Goal: Use online tool/utility: Utilize a website feature to perform a specific function

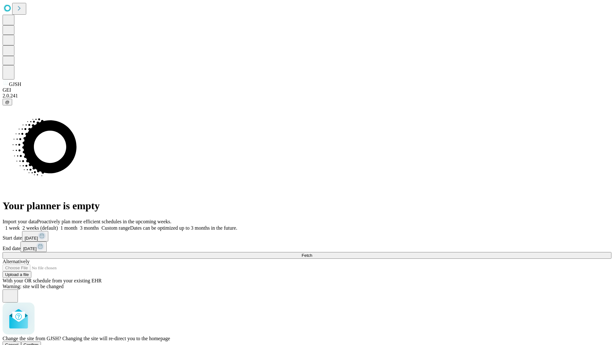
click at [39, 343] on span "Confirm" at bounding box center [31, 345] width 15 height 5
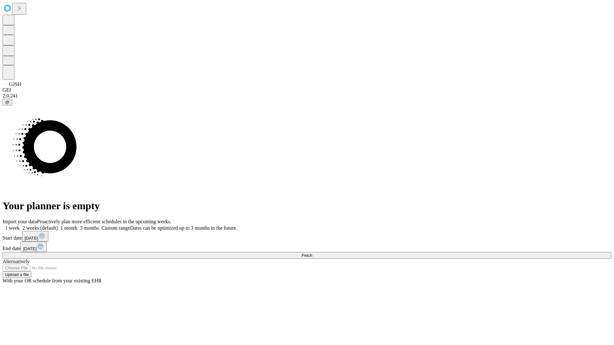
click at [20, 225] on label "1 week" at bounding box center [11, 227] width 17 height 5
click at [312, 253] on span "Fetch" at bounding box center [307, 255] width 11 height 5
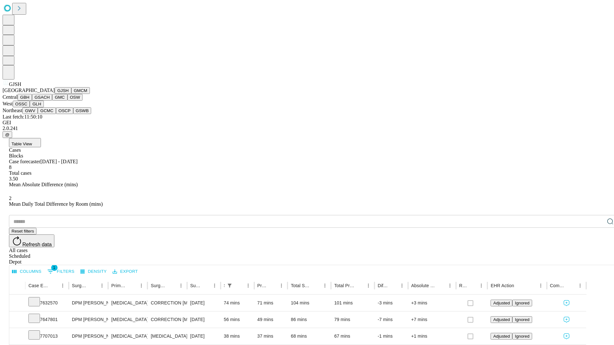
click at [71, 94] on button "GMCM" at bounding box center [80, 90] width 19 height 7
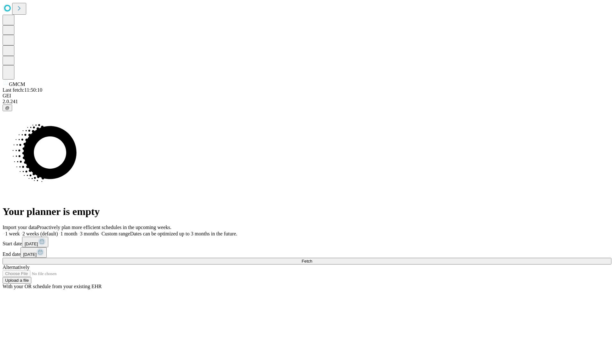
click at [312, 259] on span "Fetch" at bounding box center [307, 261] width 11 height 5
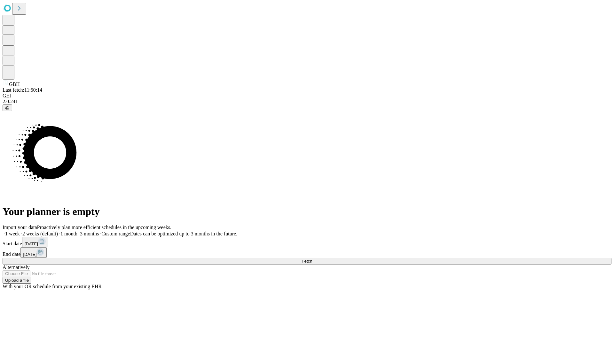
click at [20, 231] on label "1 week" at bounding box center [11, 233] width 17 height 5
click at [312, 259] on span "Fetch" at bounding box center [307, 261] width 11 height 5
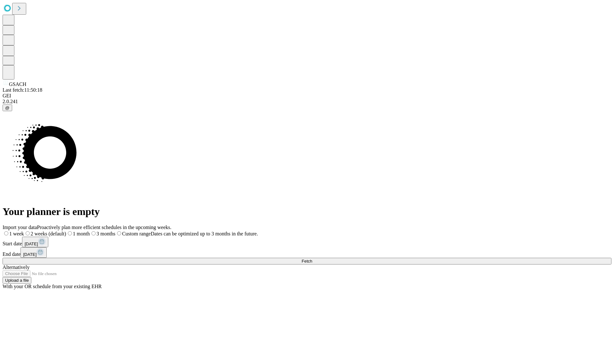
click at [24, 231] on label "1 week" at bounding box center [13, 233] width 21 height 5
click at [312, 259] on span "Fetch" at bounding box center [307, 261] width 11 height 5
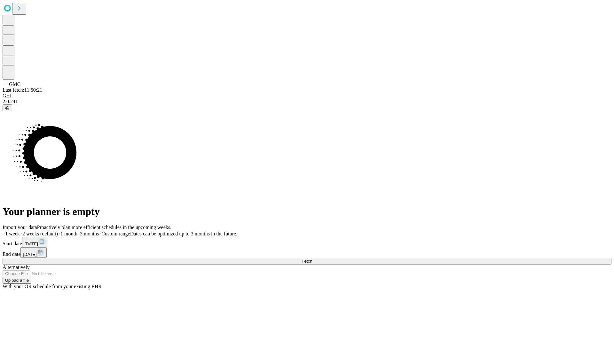
click at [312, 259] on span "Fetch" at bounding box center [307, 261] width 11 height 5
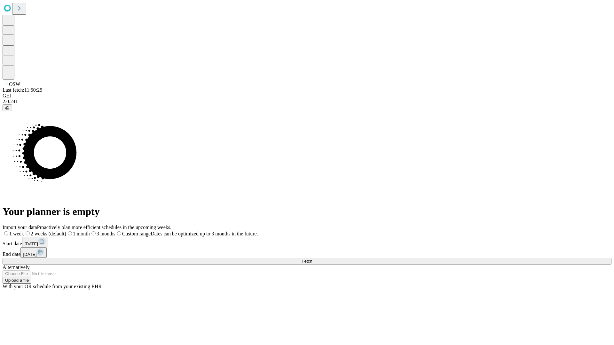
click at [24, 231] on label "1 week" at bounding box center [13, 233] width 21 height 5
click at [312, 259] on span "Fetch" at bounding box center [307, 261] width 11 height 5
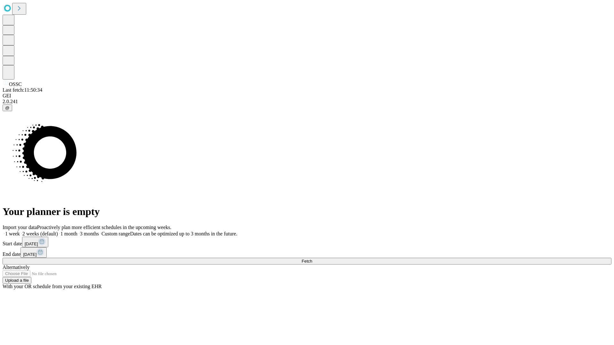
click at [20, 231] on label "1 week" at bounding box center [11, 233] width 17 height 5
click at [312, 259] on span "Fetch" at bounding box center [307, 261] width 11 height 5
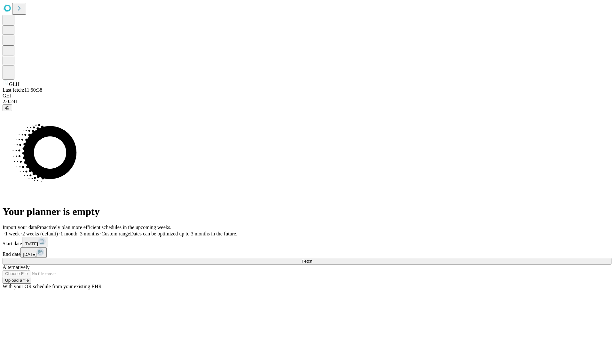
click at [312, 259] on span "Fetch" at bounding box center [307, 261] width 11 height 5
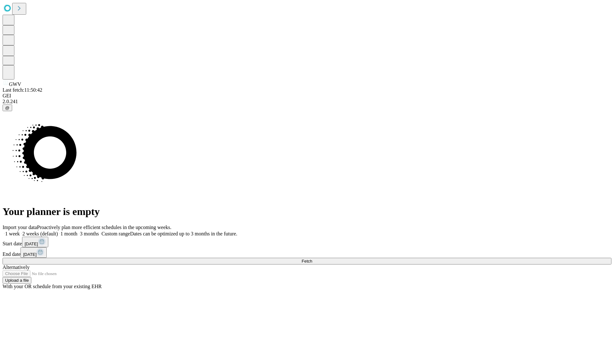
click at [312, 259] on span "Fetch" at bounding box center [307, 261] width 11 height 5
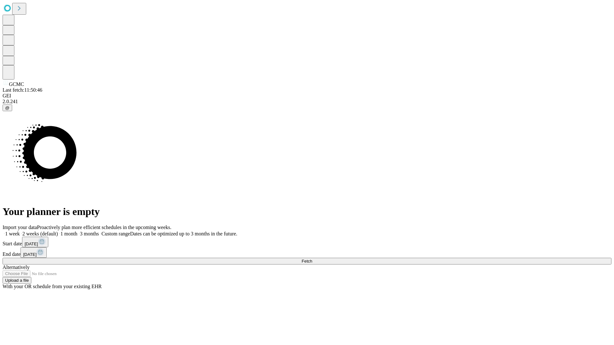
click at [20, 231] on label "1 week" at bounding box center [11, 233] width 17 height 5
click at [312, 259] on span "Fetch" at bounding box center [307, 261] width 11 height 5
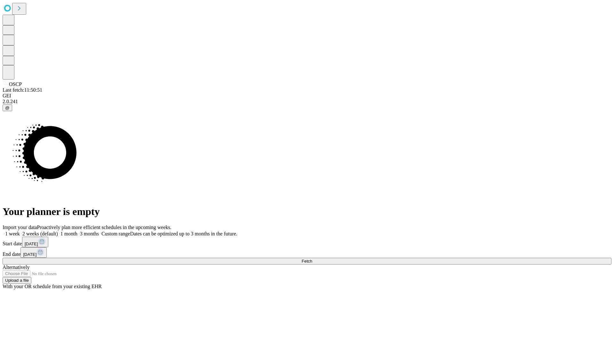
click at [20, 231] on label "1 week" at bounding box center [11, 233] width 17 height 5
click at [312, 259] on span "Fetch" at bounding box center [307, 261] width 11 height 5
